Goal: Information Seeking & Learning: Learn about a topic

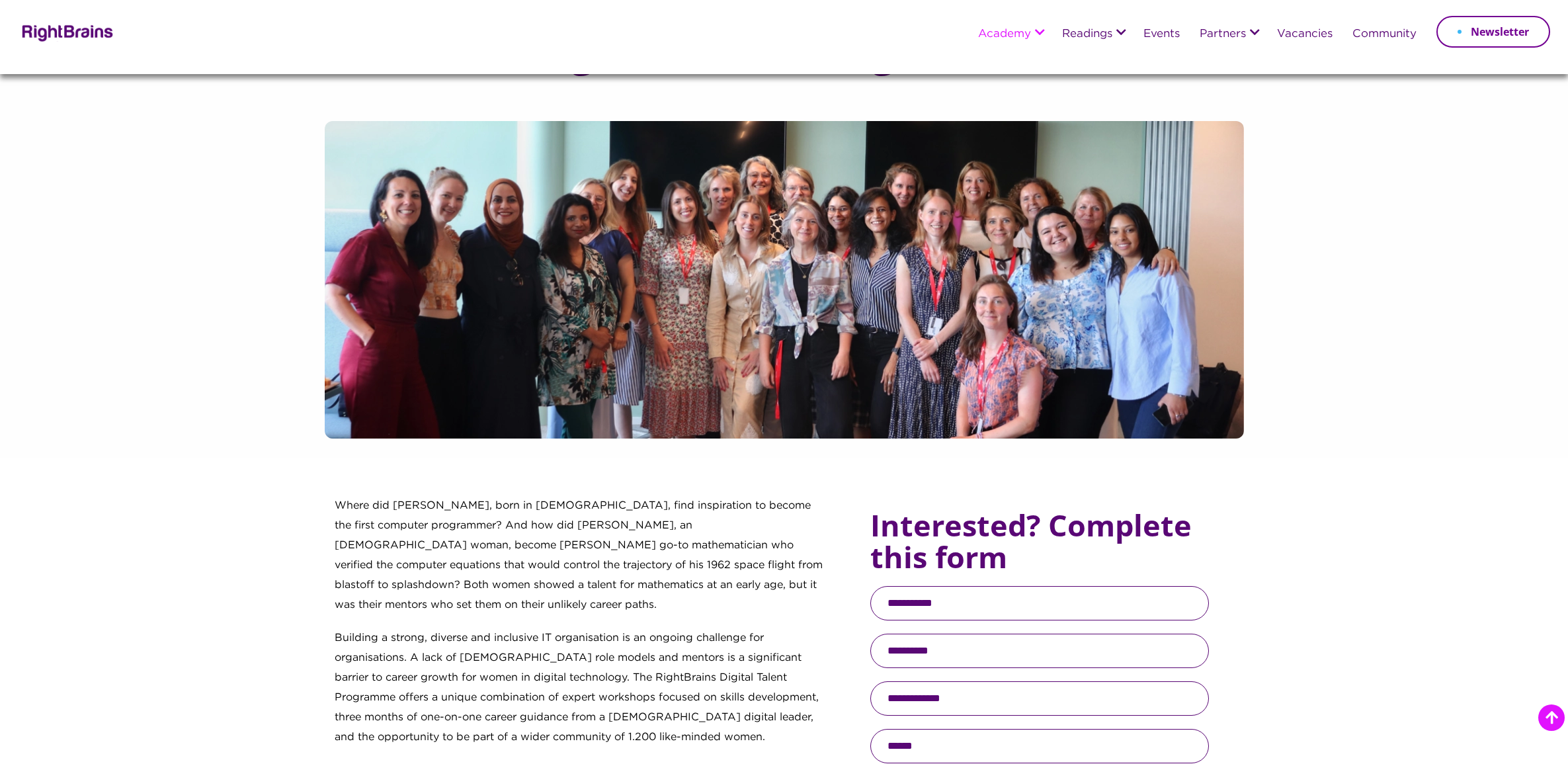
scroll to position [165, 0]
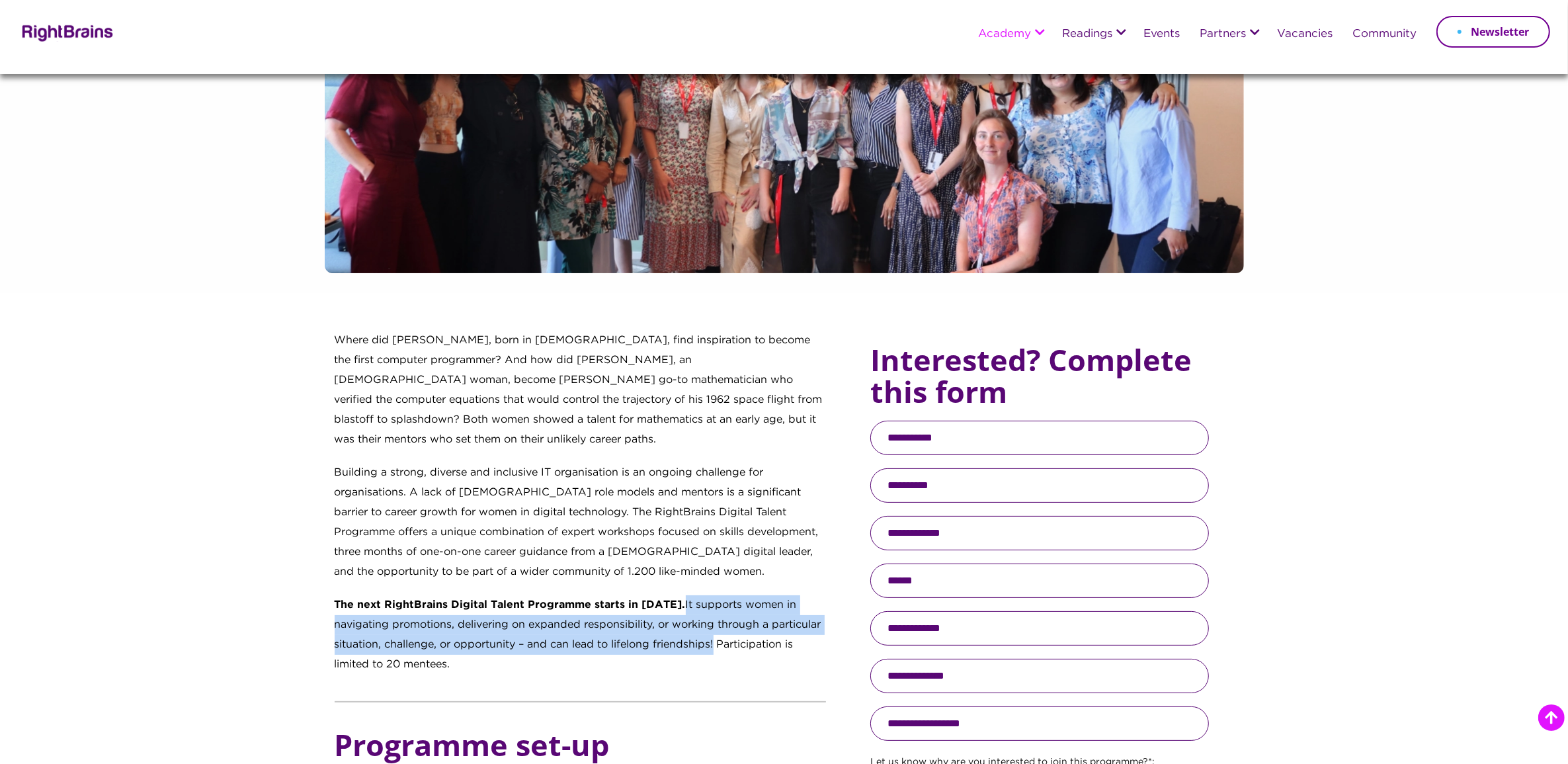
drag, startPoint x: 717, startPoint y: 642, endPoint x: 708, endPoint y: 603, distance: 40.0
click at [708, 603] on p "The next RightBrains Digital Talent Programme starts in [DATE]. It supports wom…" at bounding box center [581, 642] width 492 height 92
copy p "It supports women in navigating promotions, delivering on expanded responsibili…"
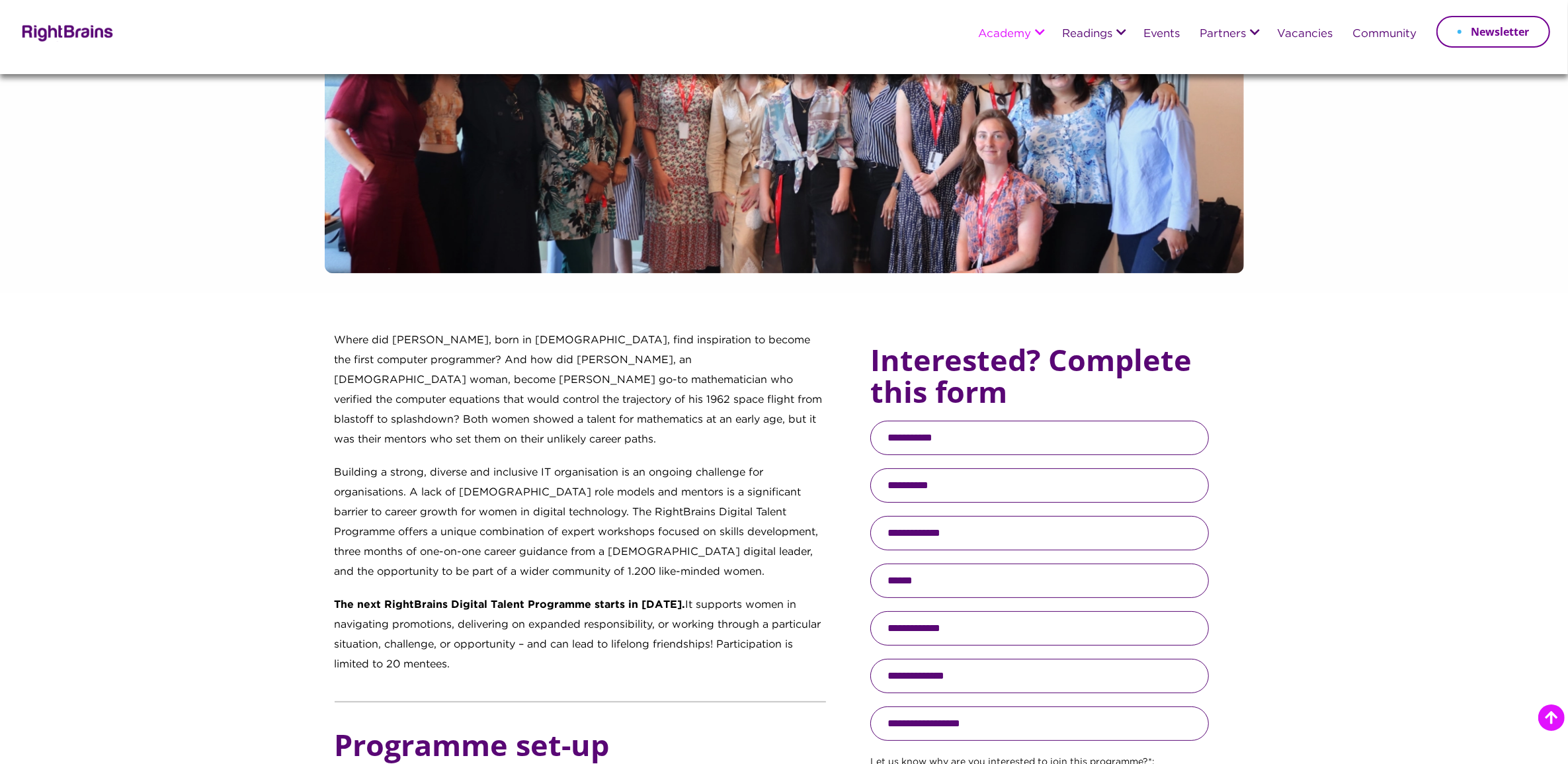
drag, startPoint x: 126, startPoint y: 490, endPoint x: 127, endPoint y: 512, distance: 22.0
click at [513, 586] on p "Building a strong, diverse and inclusive IT organisation is an ongoing challeng…" at bounding box center [581, 529] width 492 height 133
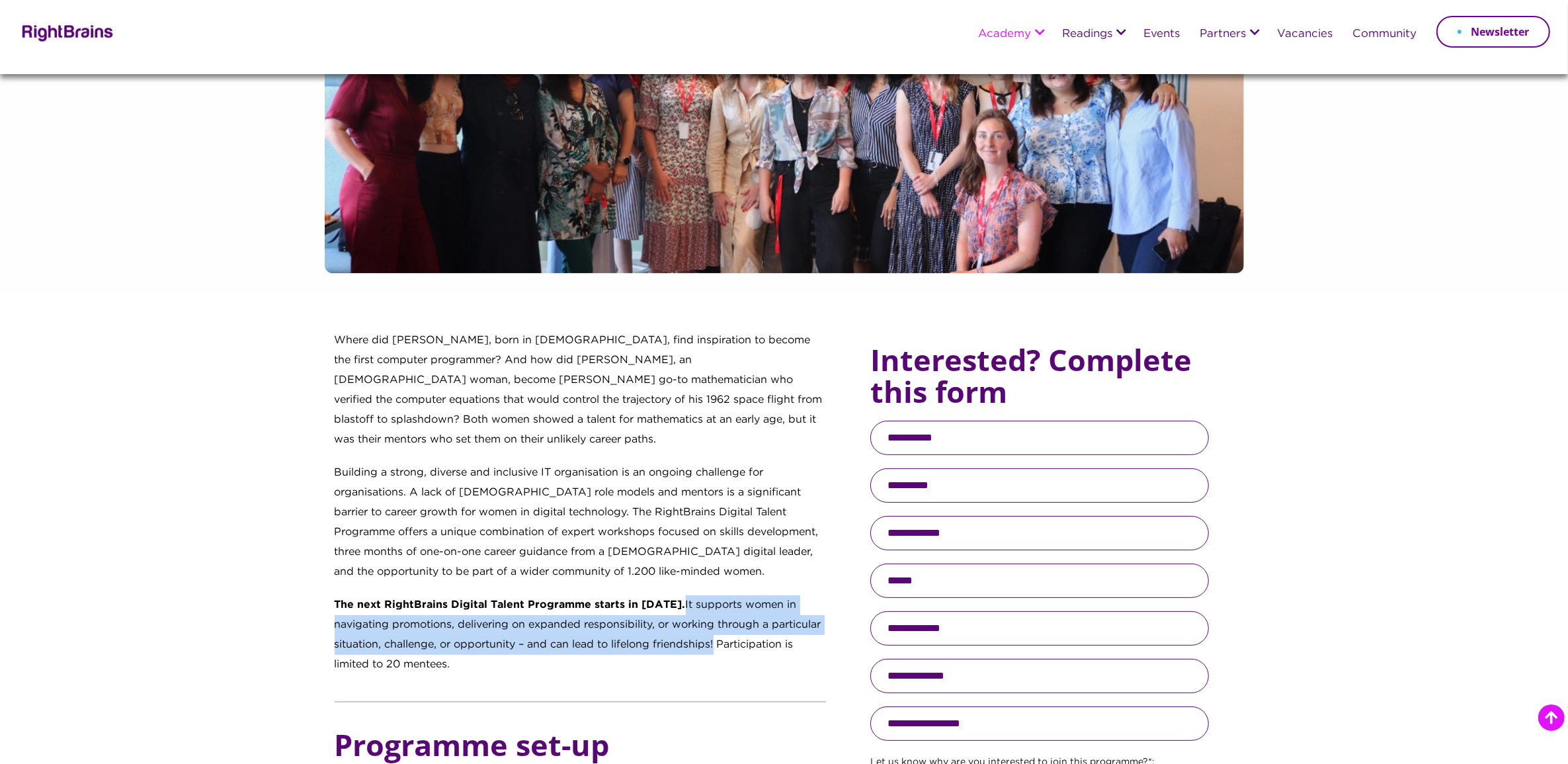
drag, startPoint x: 709, startPoint y: 603, endPoint x: 716, endPoint y: 635, distance: 32.8
click at [716, 635] on p "The next RightBrains Digital Talent Programme starts in [DATE]. It supports wom…" at bounding box center [581, 642] width 492 height 92
copy p "It supports women in navigating promotions, delivering on expanded responsibili…"
click at [716, 654] on p "The next RightBrains Digital Talent Programme starts in [DATE]. It supports wom…" at bounding box center [581, 642] width 492 height 92
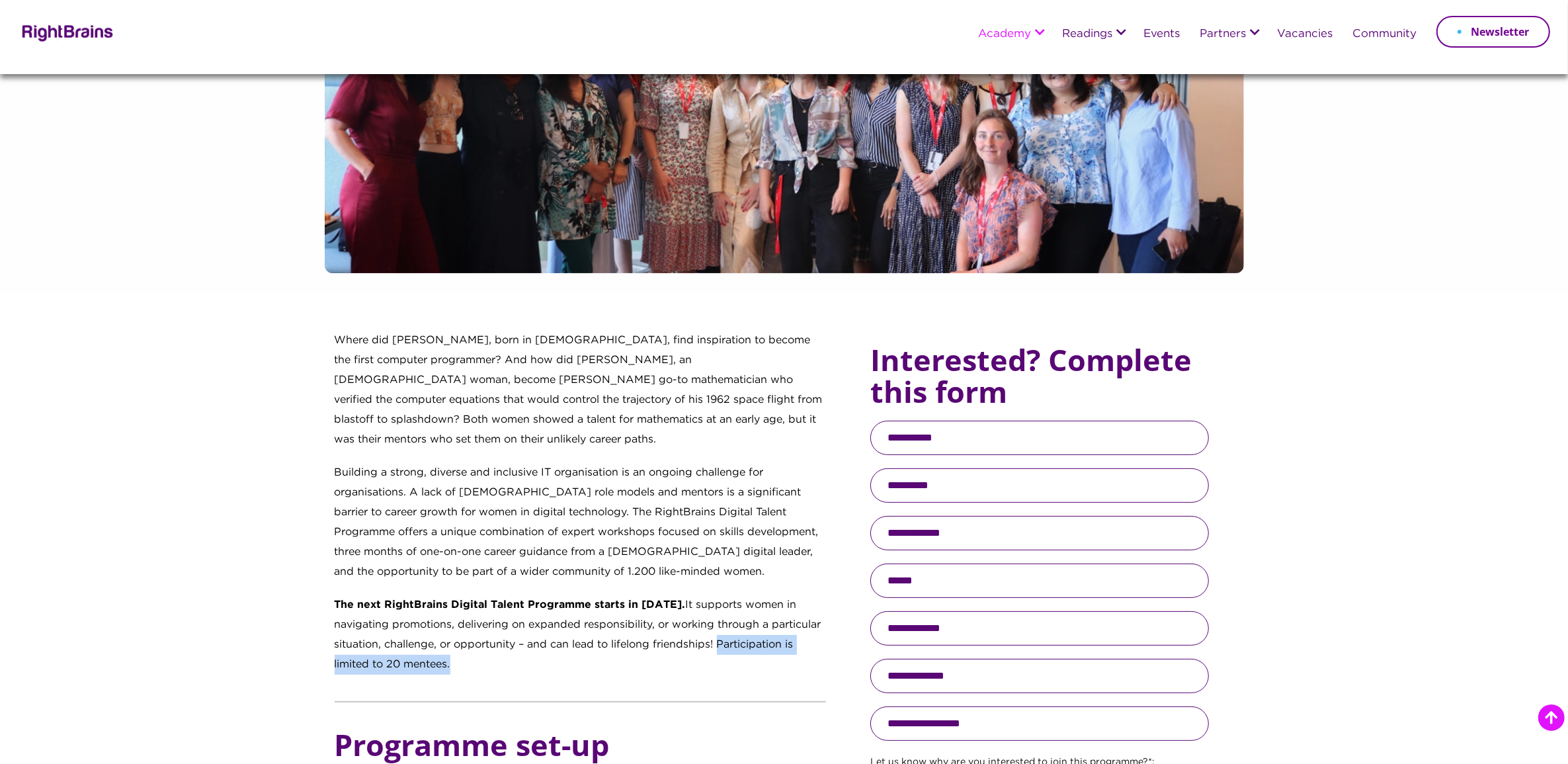
drag, startPoint x: 720, startPoint y: 643, endPoint x: 721, endPoint y: 656, distance: 13.0
click at [721, 656] on p "The next RightBrains Digital Talent Programme starts in [DATE]. It supports wom…" at bounding box center [581, 642] width 492 height 92
copy p "Participation is limited to 20 mentees."
